Goal: Find specific page/section: Find specific page/section

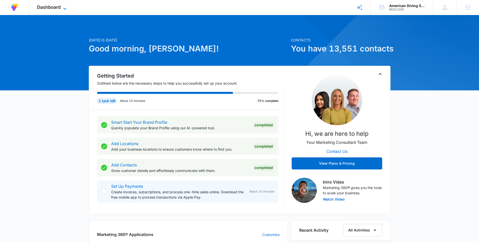
click at [48, 8] on span "Dashboard" at bounding box center [49, 7] width 24 height 5
click at [55, 8] on span "Dashboard" at bounding box center [49, 7] width 24 height 5
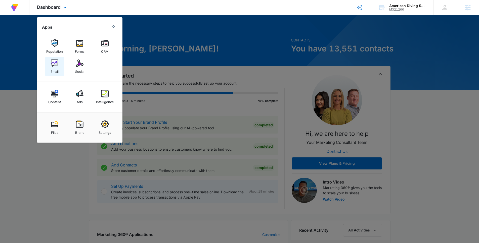
click at [57, 63] on img at bounding box center [55, 64] width 8 height 8
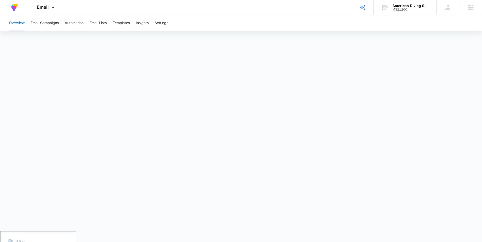
click at [238, 31] on div "Overview Email Campaigns Automation Email Lists Templates Insights Settings" at bounding box center [241, 123] width 482 height 216
click at [404, 6] on div "American Diving Supply" at bounding box center [411, 6] width 37 height 4
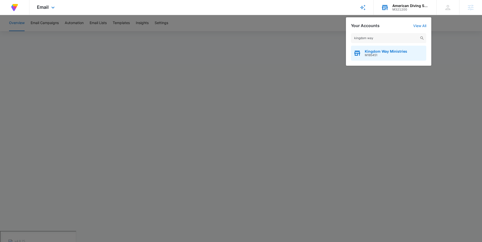
type input "kingdom way"
drag, startPoint x: 385, startPoint y: 51, endPoint x: 392, endPoint y: 58, distance: 9.8
click at [385, 51] on span "Kingdom Way Ministries" at bounding box center [386, 51] width 42 height 4
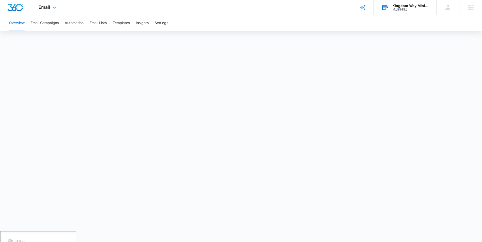
click at [35, 1] on div "Email Apps Reputation Websites Forms CRM Email Social Shop Payments POS Content…" at bounding box center [48, 7] width 34 height 15
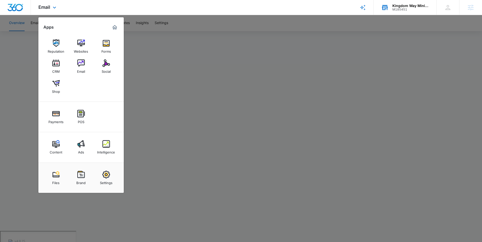
click at [71, 48] on div "Reputation Websites Forms CRM Email Social Shop" at bounding box center [80, 66] width 85 height 71
click at [80, 50] on div "Websites" at bounding box center [81, 50] width 14 height 7
